Goal: Task Accomplishment & Management: Complete application form

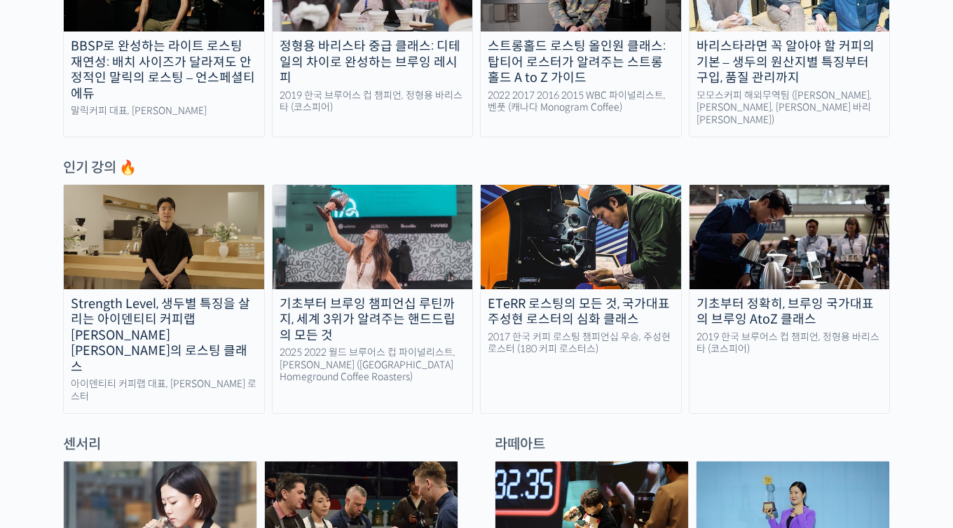
scroll to position [687, 0]
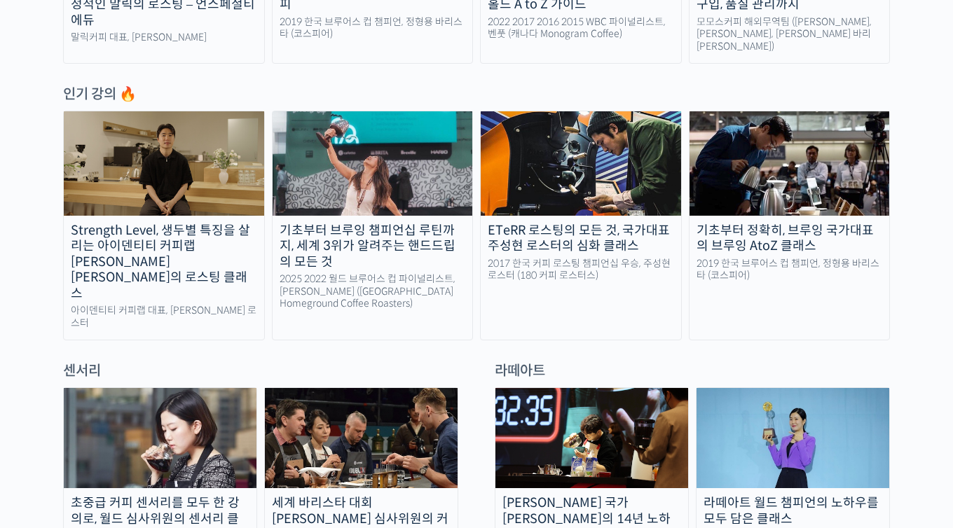
click at [395, 235] on div "기초부터 브루잉 챔피언십 루틴까지, 세계 3위가 알려주는 핸드드립의 모든 것" at bounding box center [373, 247] width 200 height 48
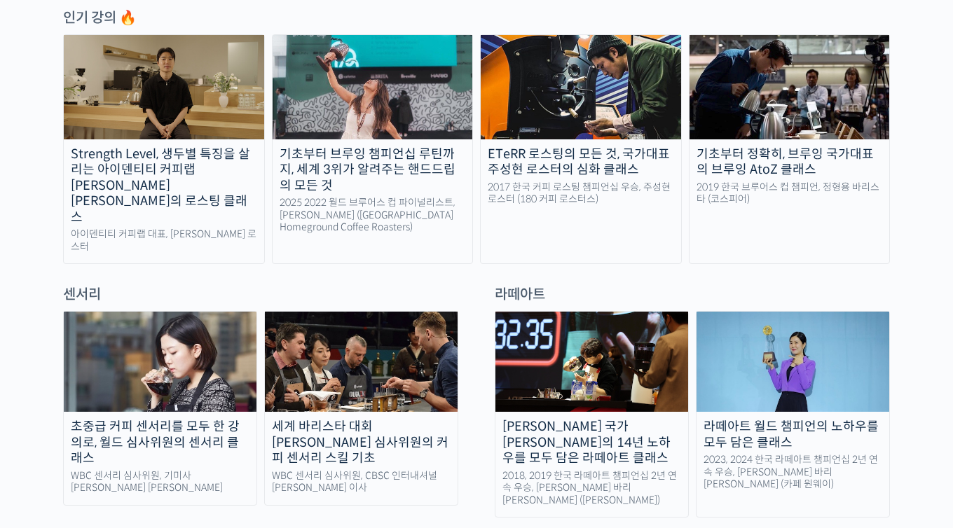
scroll to position [785, 0]
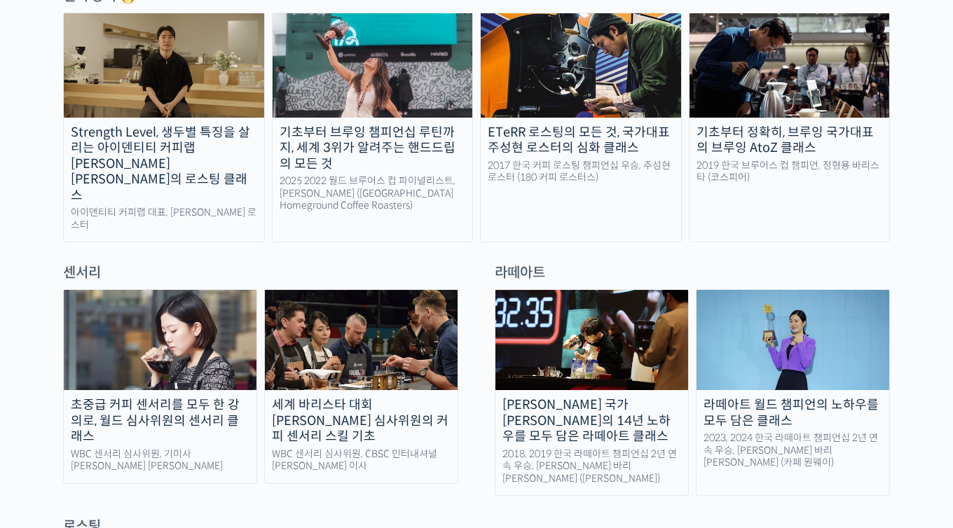
click at [364, 397] on div "세계 바리스타 대회 [PERSON_NAME] 심사위원의 커피 센서리 스킬 기초" at bounding box center [361, 421] width 193 height 48
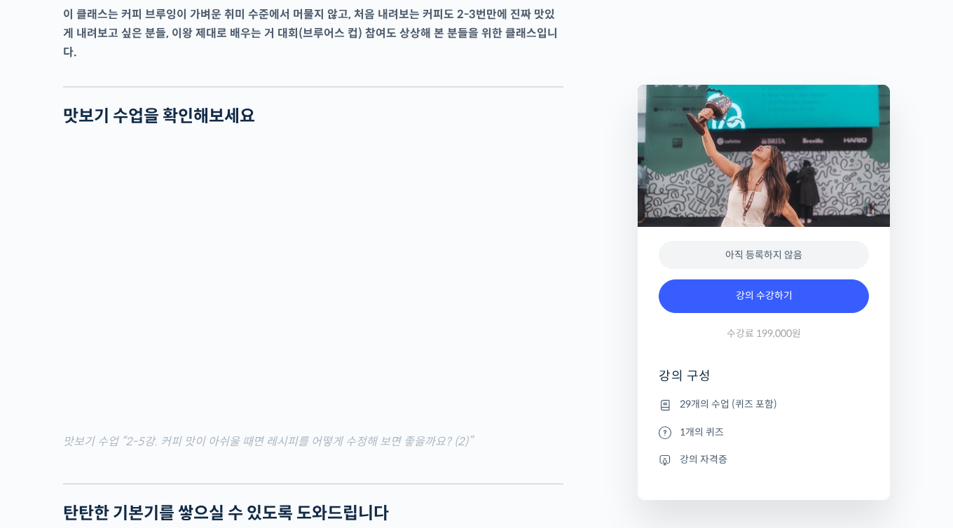
scroll to position [1757, 0]
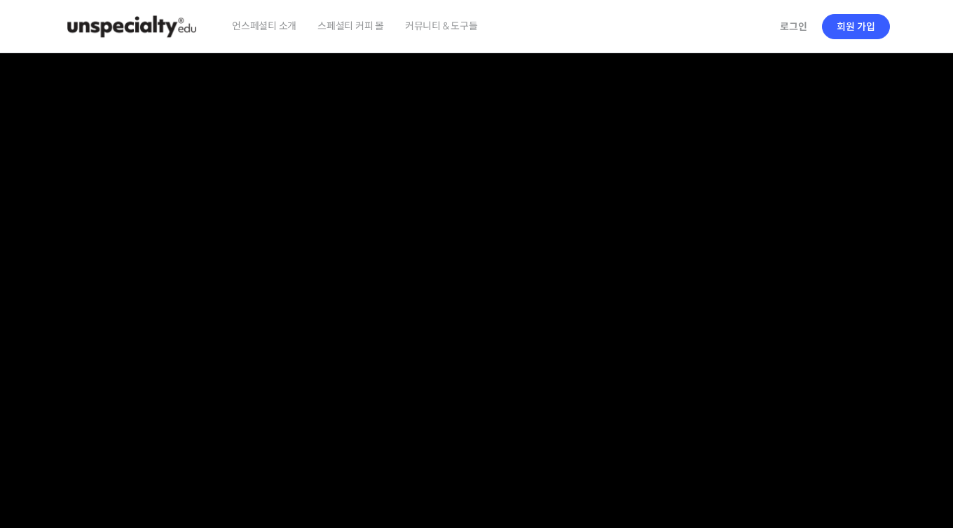
click at [259, 29] on span "언스페셜티 소개" at bounding box center [264, 25] width 64 height 53
click at [106, 32] on img at bounding box center [131, 27] width 137 height 42
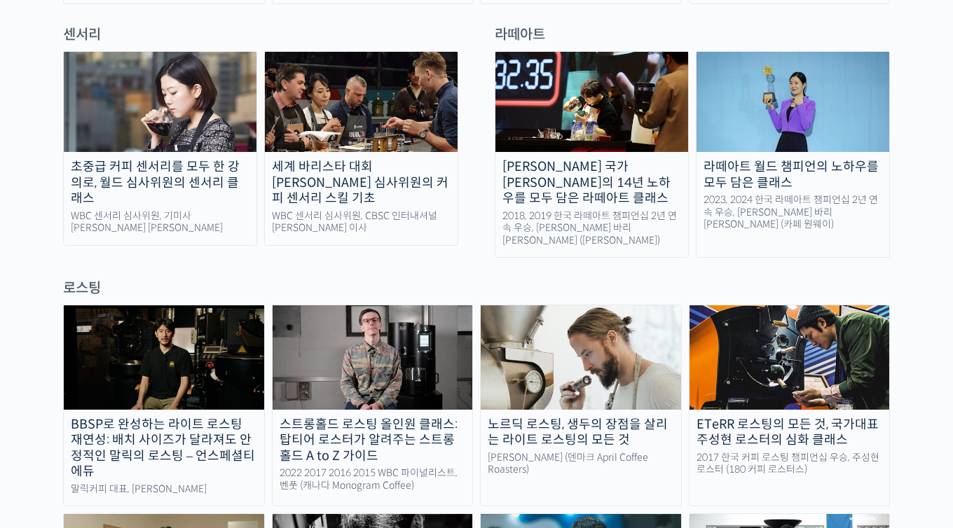
scroll to position [997, 0]
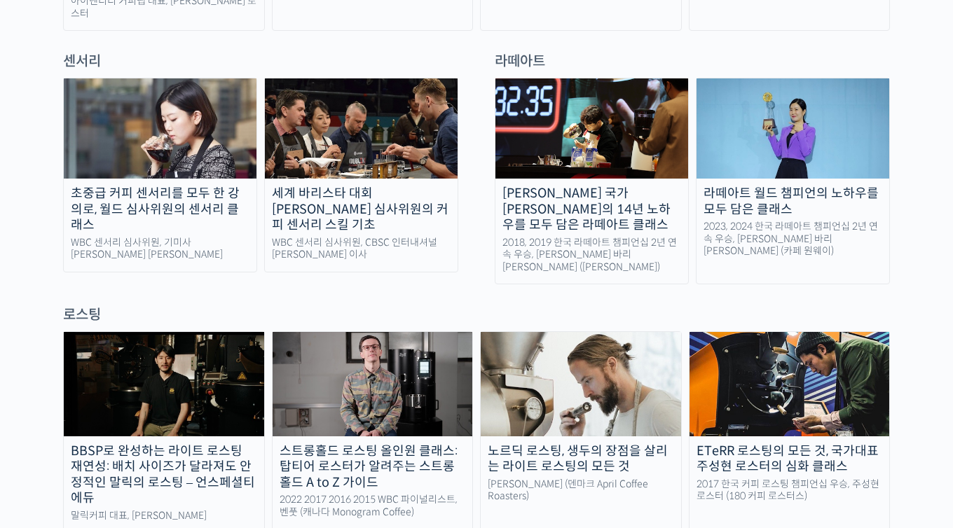
click at [832, 121] on img at bounding box center [792, 128] width 193 height 100
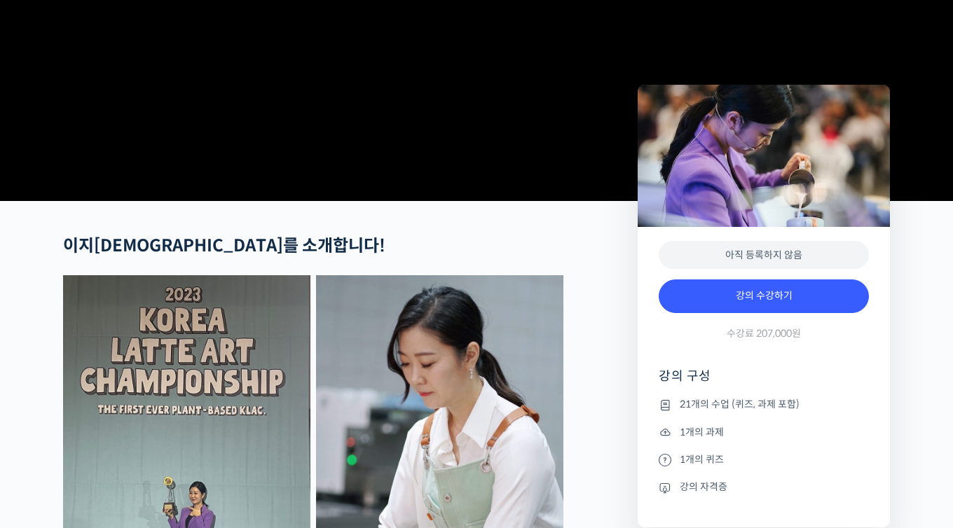
scroll to position [358, 0]
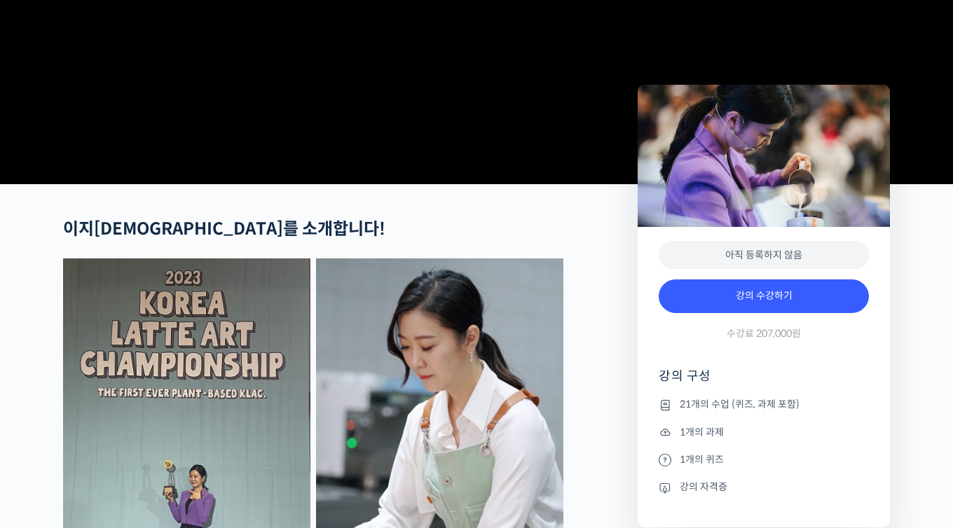
click at [719, 420] on ul "21개의 수업 (퀴즈, 과제 포함) 1개의 과제 1개의 퀴즈 강의 자격증" at bounding box center [764, 462] width 210 height 131
click at [721, 405] on li "21개의 수업 (퀴즈, 과제 포함)" at bounding box center [764, 405] width 210 height 17
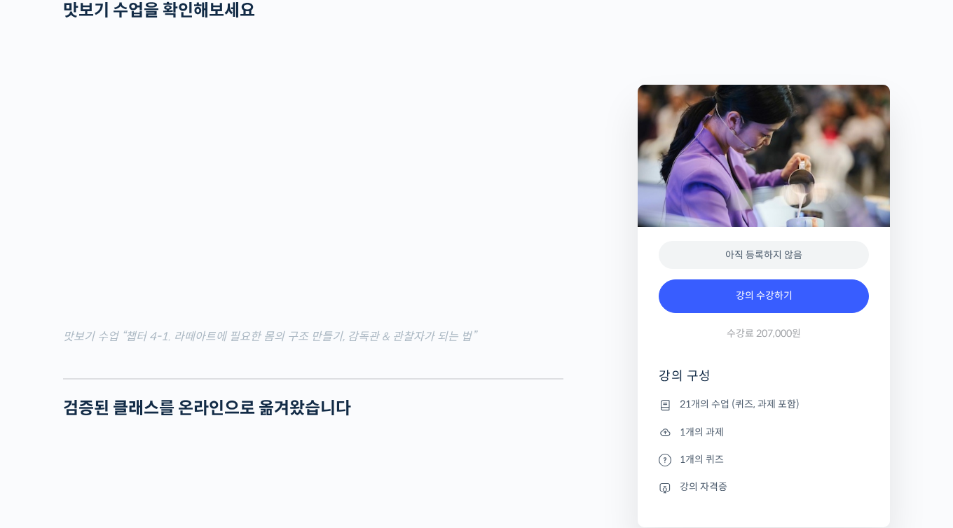
scroll to position [1636, 0]
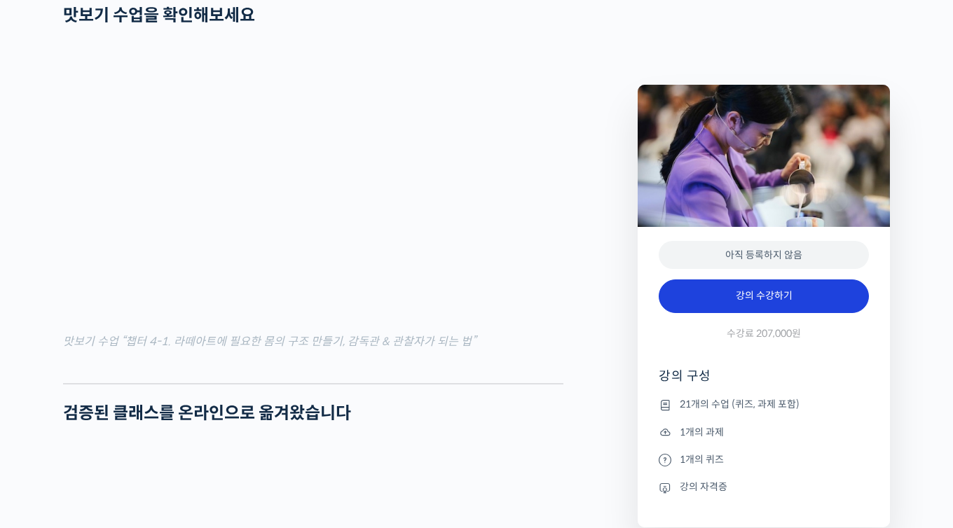
click at [780, 301] on link "강의 수강하기" at bounding box center [764, 297] width 210 height 34
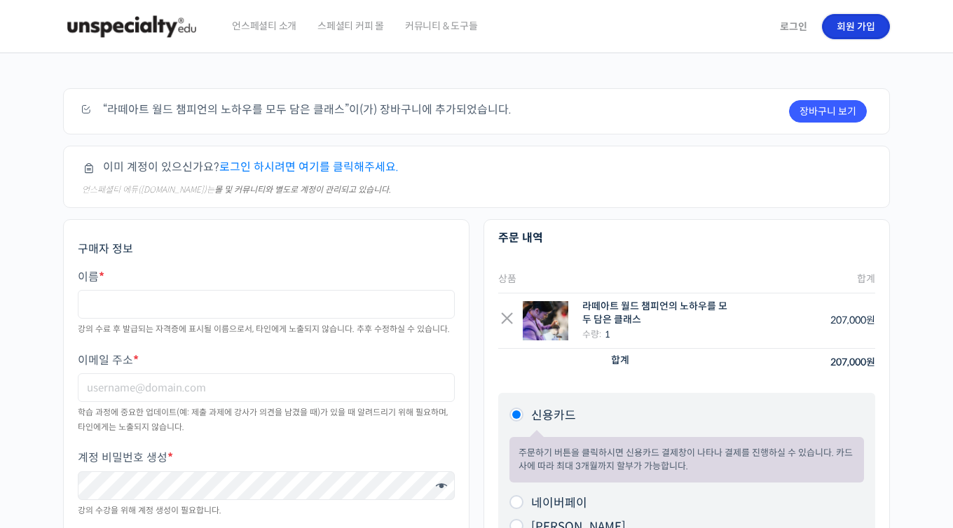
click at [853, 29] on link "회원 가입" at bounding box center [856, 26] width 68 height 25
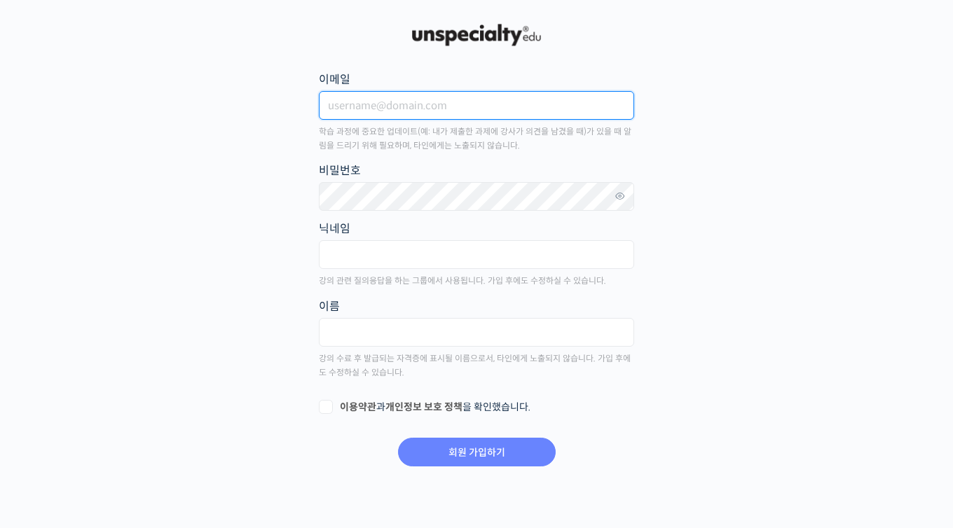
click at [392, 104] on input "이메일" at bounding box center [476, 105] width 315 height 29
type input "[EMAIL_ADDRESS][DOMAIN_NAME]"
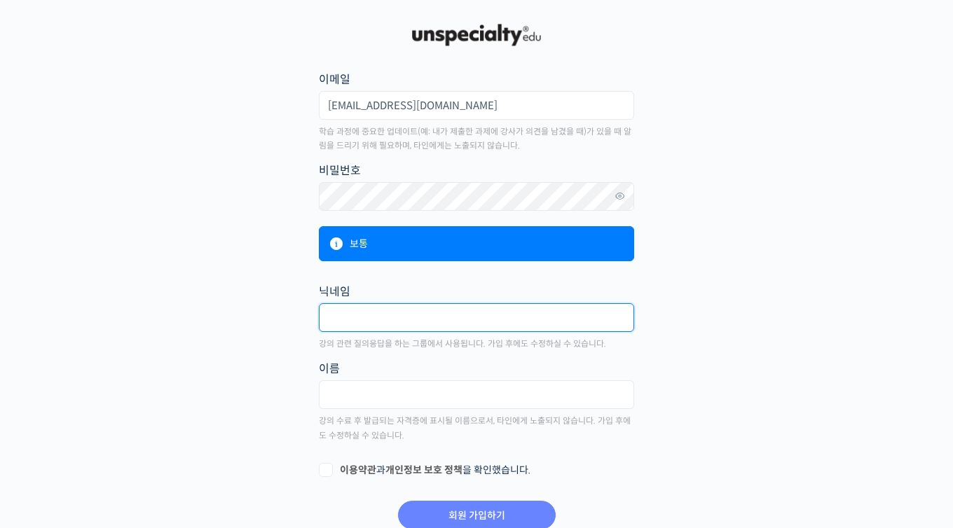
type input "q"
type input "백구"
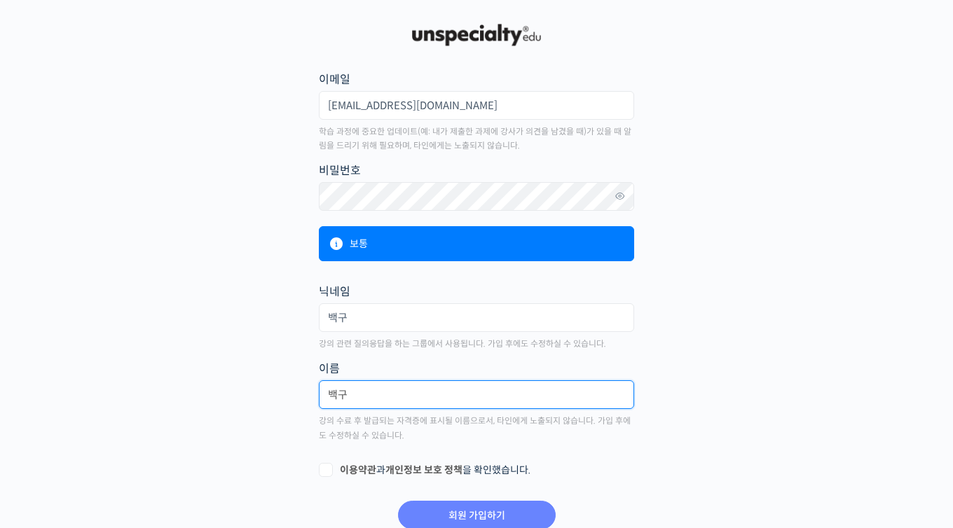
scroll to position [50, 0]
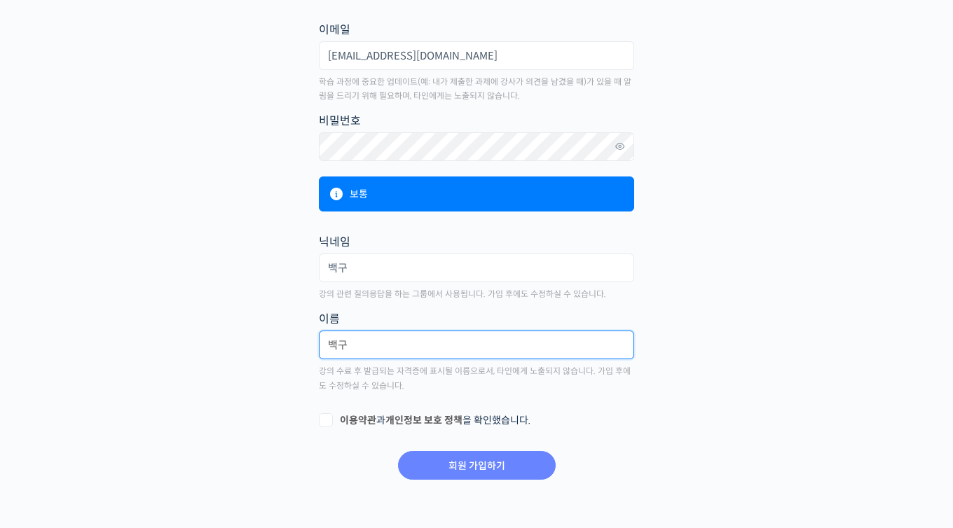
type input "백구"
click at [333, 411] on form "이메일 [EMAIL_ADDRESS][DOMAIN_NAME] 학습 과정에 중요한 업데이트(예: 내가 제출한 과제에 강사가 의견을 남겼을 때)가 …" at bounding box center [476, 250] width 318 height 463
click at [327, 421] on label "이용약관 과 개인정보 보호 정책 을 확인했습니다." at bounding box center [476, 421] width 315 height 14
click at [327, 421] on input "이용약관 과 개인정보 보호 정책 을 확인했습니다." at bounding box center [323, 418] width 9 height 9
checkbox input "true"
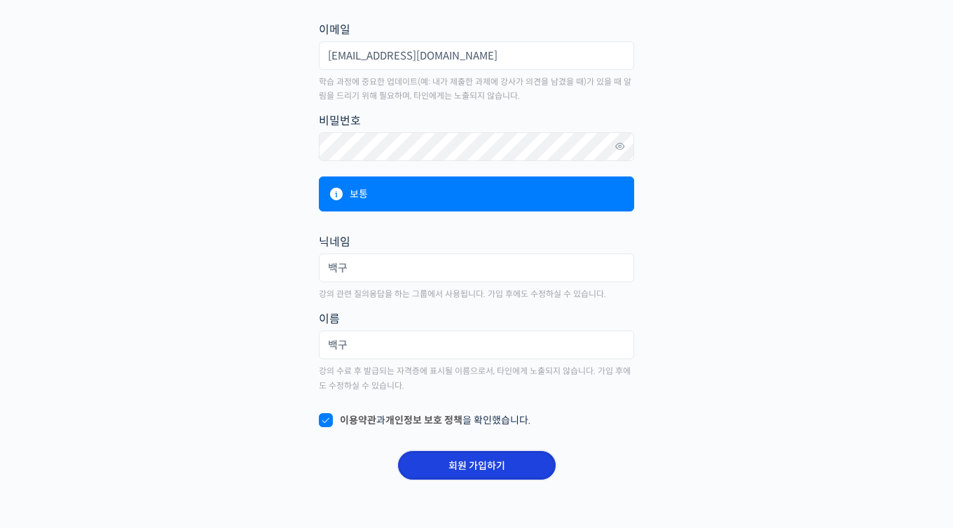
click at [488, 466] on input "회원 가입하기" at bounding box center [477, 465] width 158 height 29
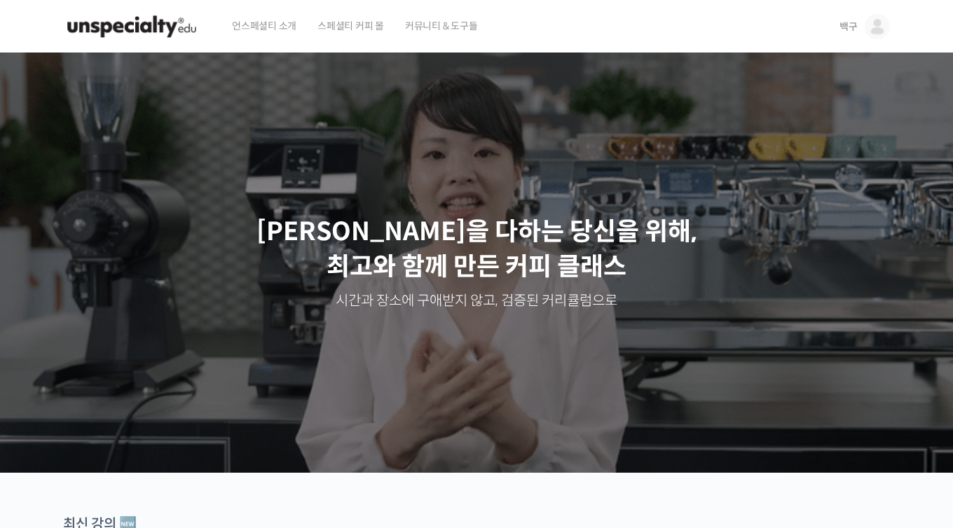
click at [445, 27] on span "커뮤니티 & 도구들" at bounding box center [441, 25] width 73 height 53
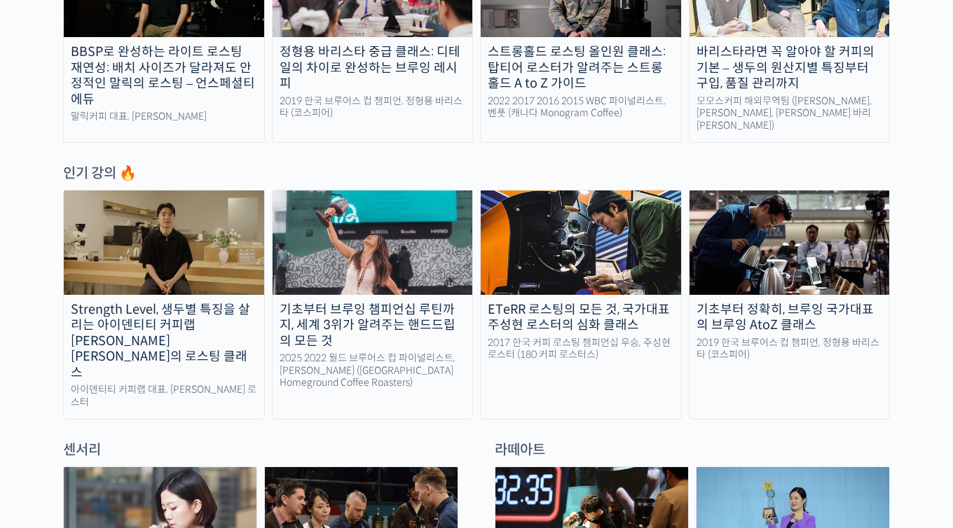
scroll to position [933, 0]
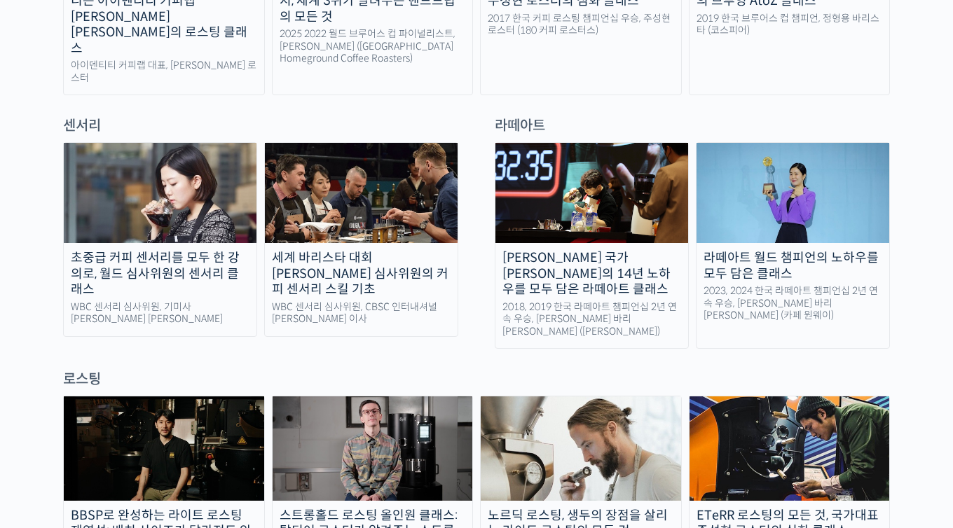
click at [88, 370] on div "로스팅" at bounding box center [476, 379] width 827 height 19
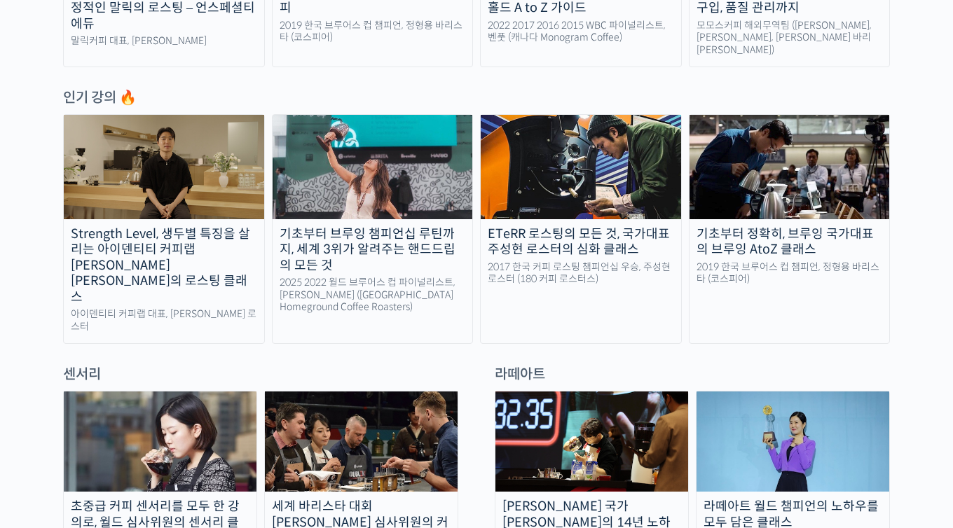
scroll to position [0, 0]
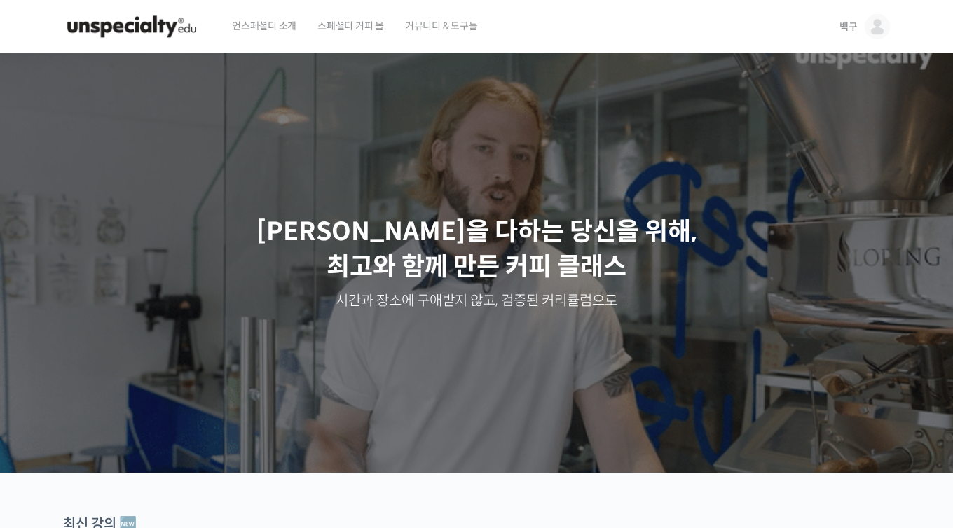
click at [363, 24] on span "스페셜티 커피 몰" at bounding box center [350, 25] width 67 height 53
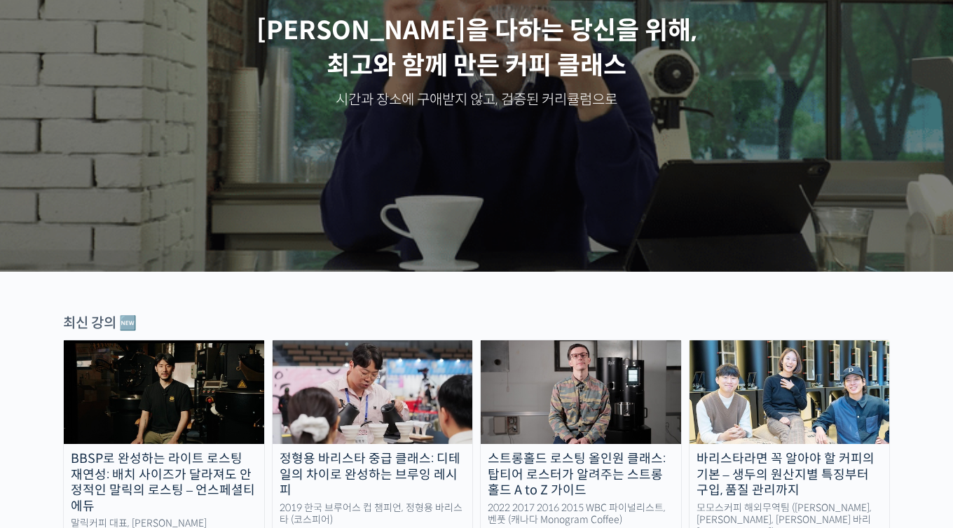
scroll to position [202, 0]
